Goal: Find contact information: Find contact information

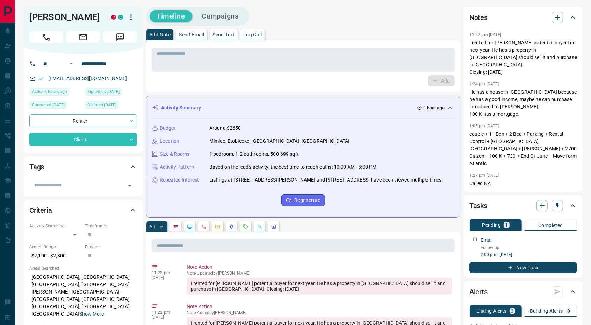
click at [61, 10] on div "[PERSON_NAME] P C" at bounding box center [83, 30] width 119 height 47
click at [59, 17] on h1 "[PERSON_NAME]" at bounding box center [64, 17] width 71 height 11
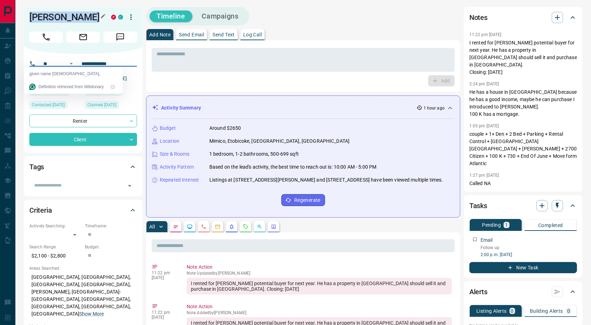
copy div "[PERSON_NAME] P C"
click at [227, 83] on div "Add" at bounding box center [303, 80] width 303 height 11
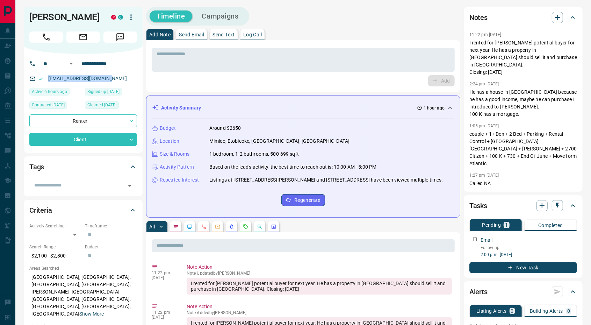
drag, startPoint x: 119, startPoint y: 78, endPoint x: 45, endPoint y: 80, distance: 73.8
click at [45, 80] on div "[EMAIL_ADDRESS][DOMAIN_NAME]" at bounding box center [83, 79] width 108 height 12
copy link "[EMAIL_ADDRESS][DOMAIN_NAME]"
drag, startPoint x: 130, startPoint y: 62, endPoint x: 78, endPoint y: 63, distance: 52.4
click at [78, 63] on div "**********" at bounding box center [85, 63] width 95 height 11
